Goal: Information Seeking & Learning: Check status

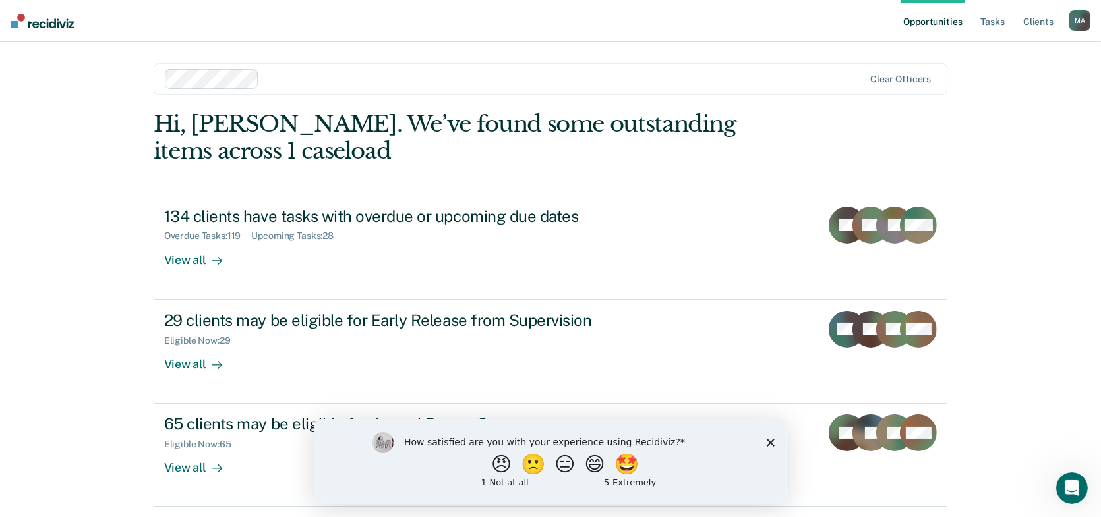
click at [769, 440] on icon "Close survey" at bounding box center [770, 442] width 8 height 8
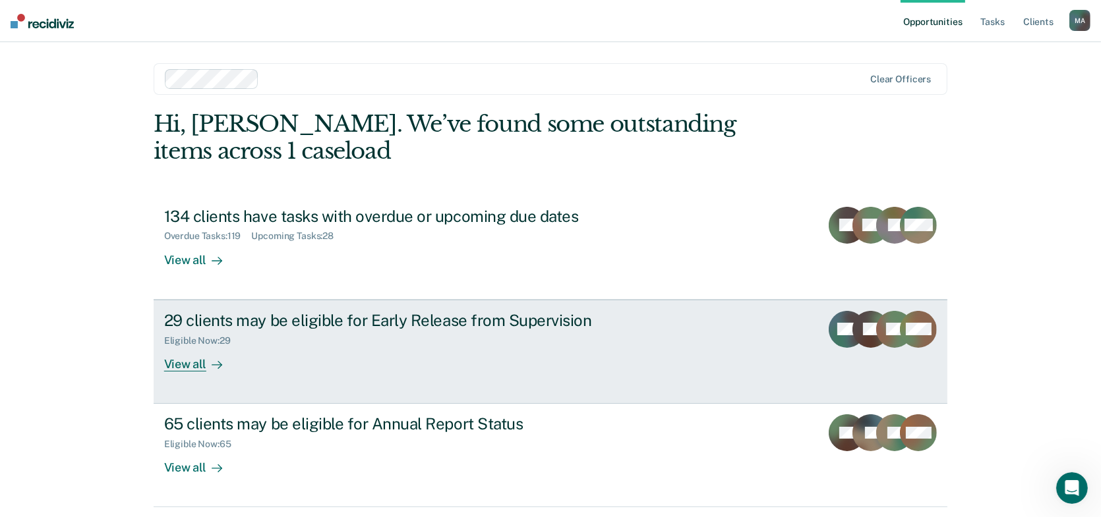
click at [197, 363] on div "View all" at bounding box center [201, 359] width 74 height 26
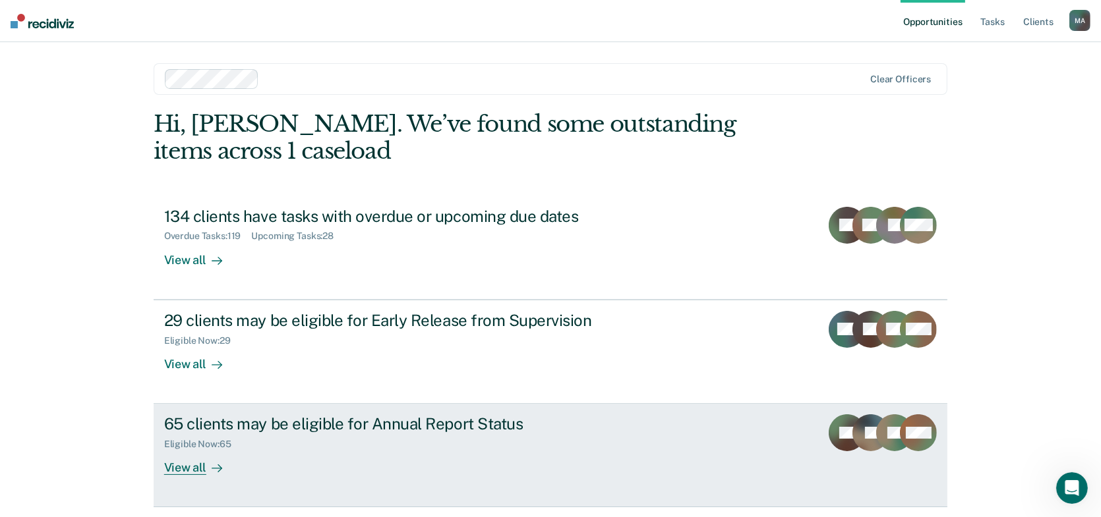
click at [264, 427] on div "65 clients may be eligible for Annual Report Status" at bounding box center [395, 424] width 463 height 19
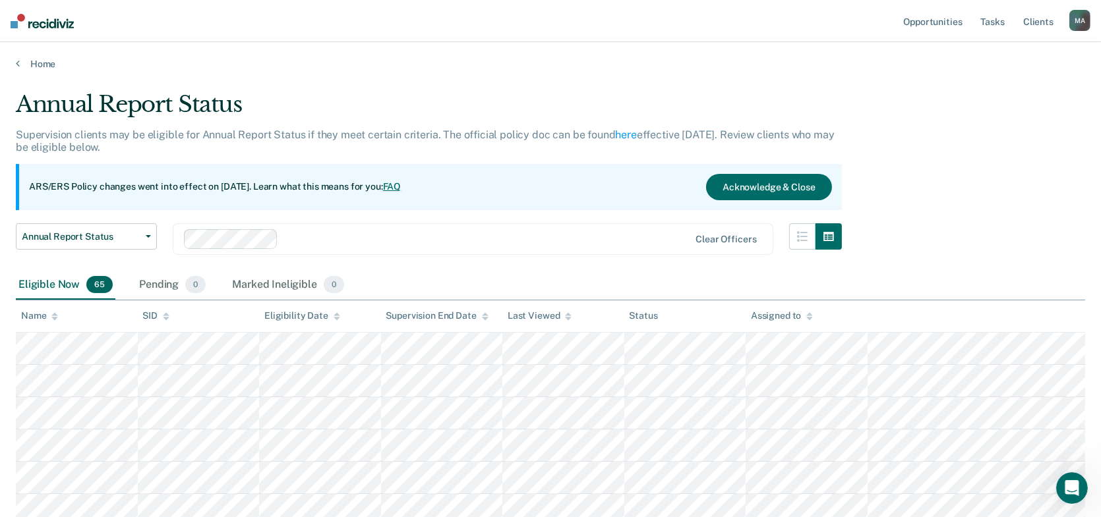
scroll to position [66, 0]
click at [32, 58] on link "Home" at bounding box center [550, 64] width 1069 height 12
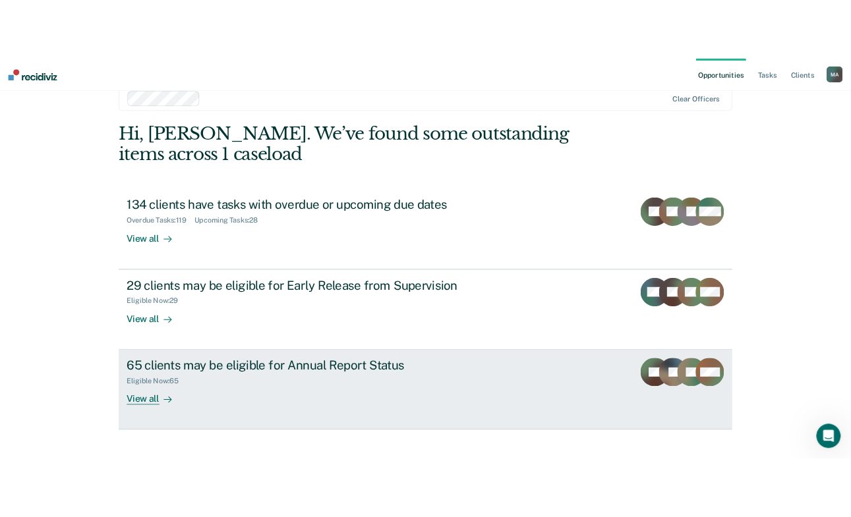
scroll to position [42, 0]
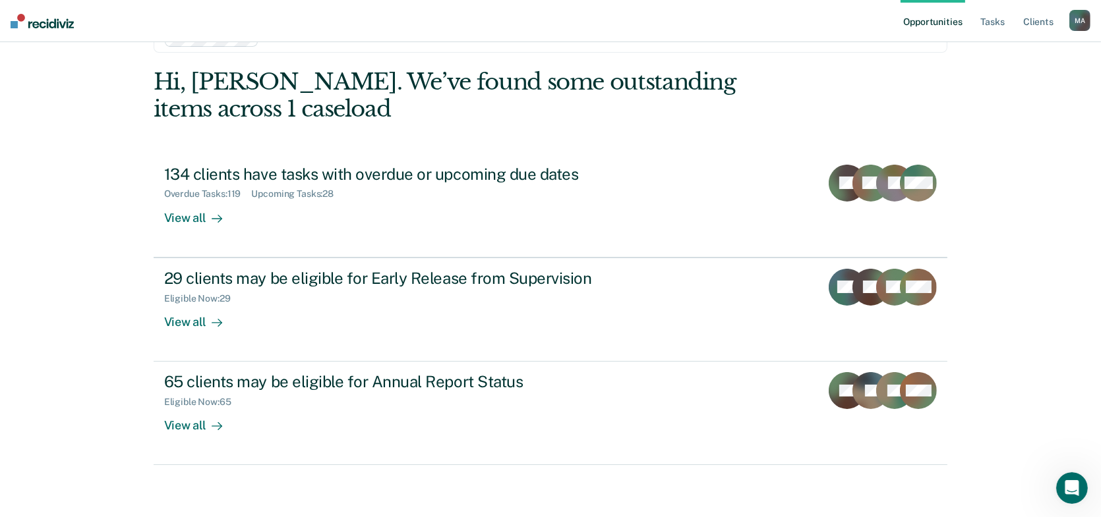
click at [1006, 165] on div "Opportunities Tasks Client s [PERSON_NAME] M A Profile How it works Log Out Cle…" at bounding box center [550, 238] width 1101 height 560
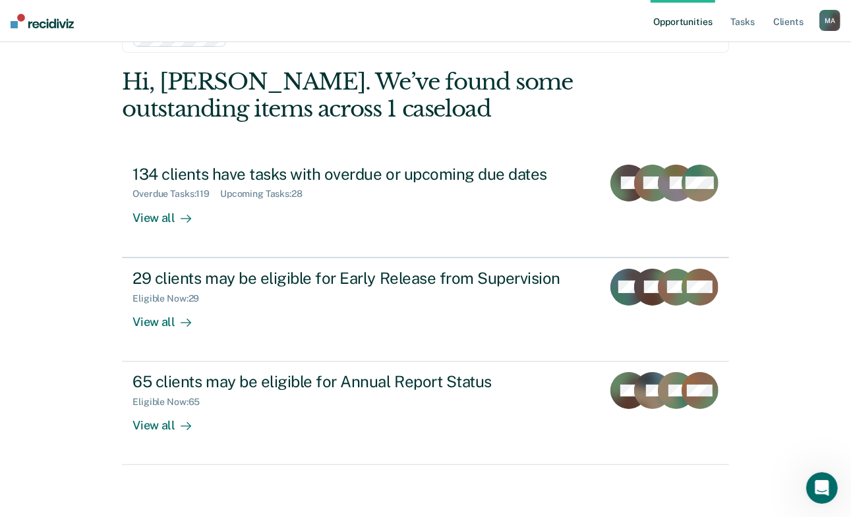
click at [757, 115] on div "Opportunities Tasks Client s [PERSON_NAME] M A Profile How it works Log Out Cle…" at bounding box center [425, 238] width 851 height 560
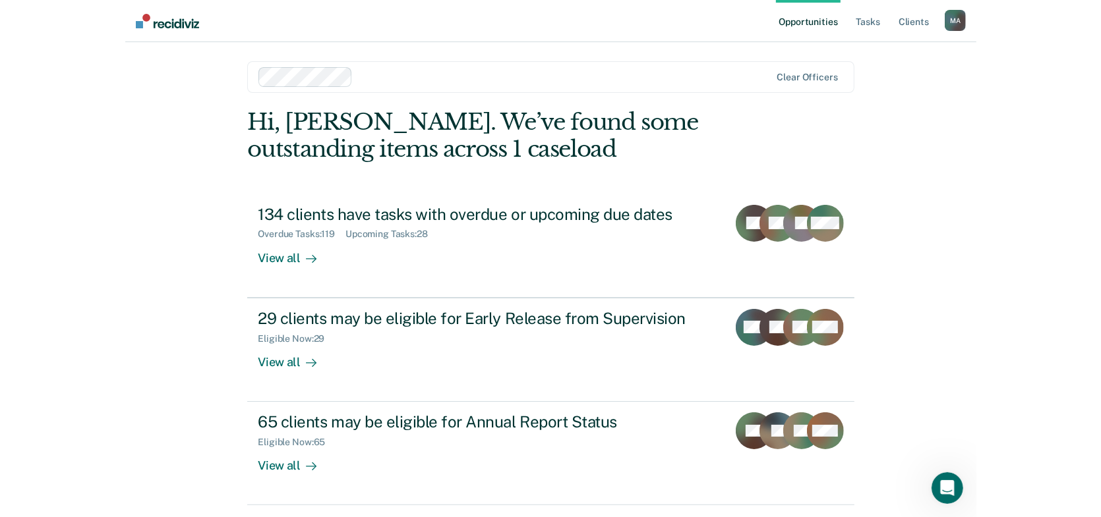
scroll to position [0, 0]
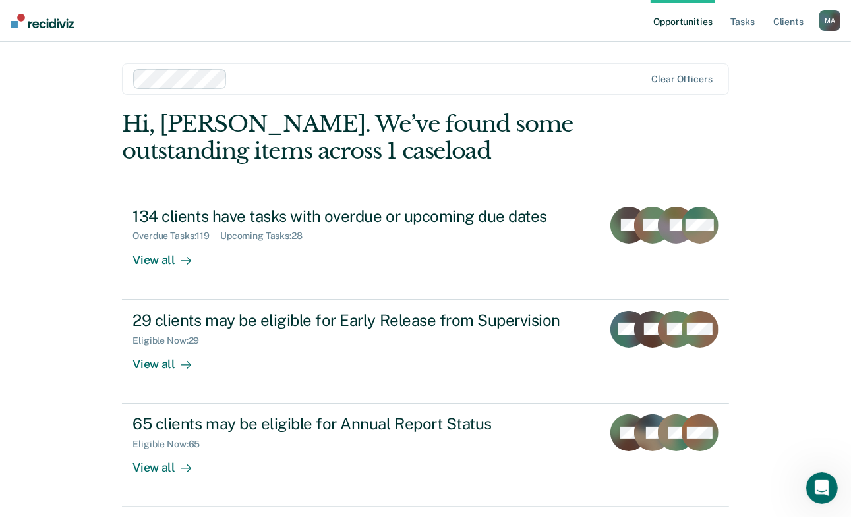
click at [751, 148] on div "Opportunities Tasks Client s [PERSON_NAME] M A Profile How it works Log Out Cle…" at bounding box center [425, 280] width 851 height 560
